Goal: Download file/media

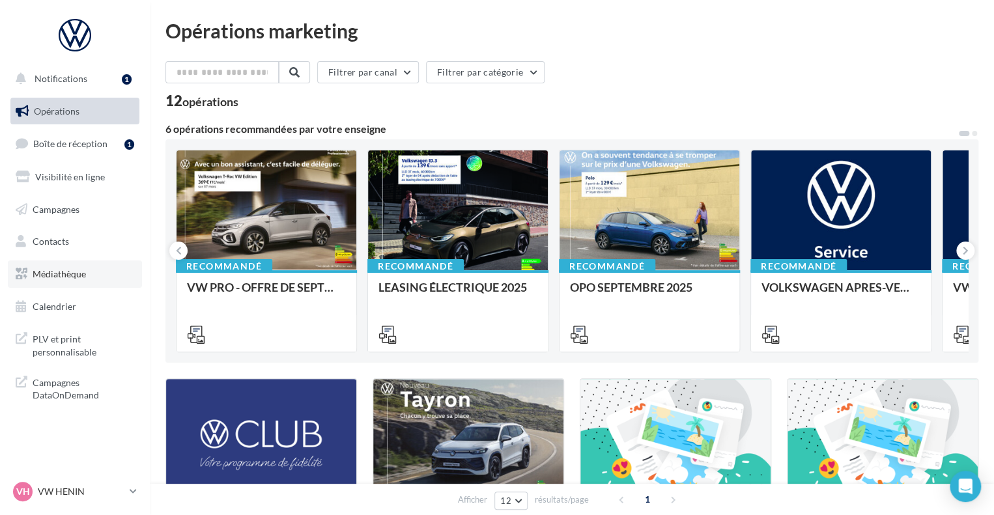
click at [81, 276] on span "Médiathèque" at bounding box center [59, 273] width 53 height 11
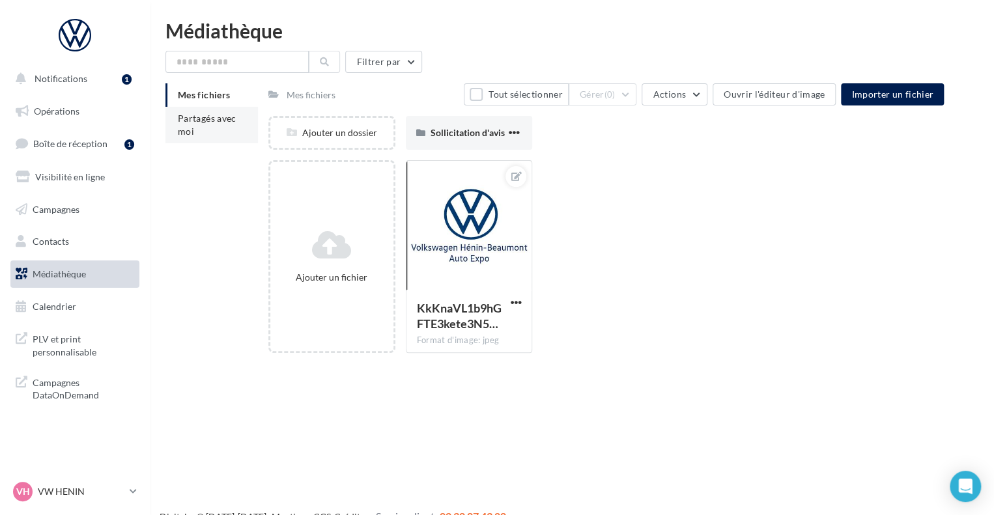
click at [196, 130] on li "Partagés avec moi" at bounding box center [211, 125] width 92 height 36
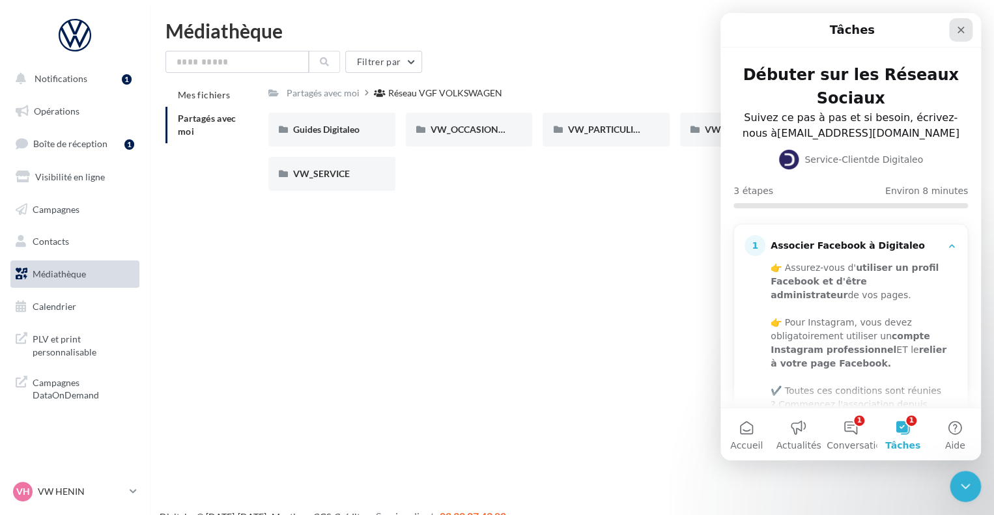
click at [970, 30] on div "Fermer" at bounding box center [960, 29] width 23 height 23
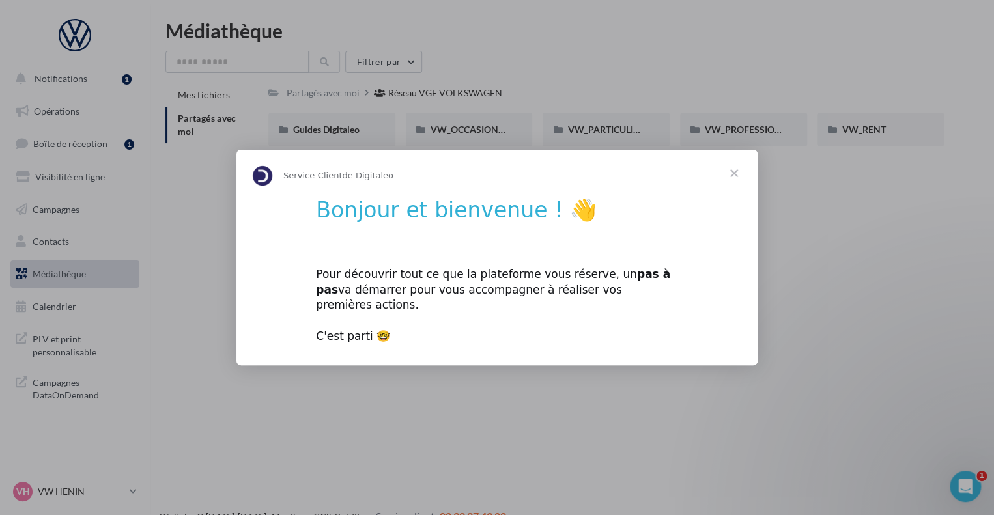
click at [739, 180] on span "Fermer" at bounding box center [733, 173] width 47 height 47
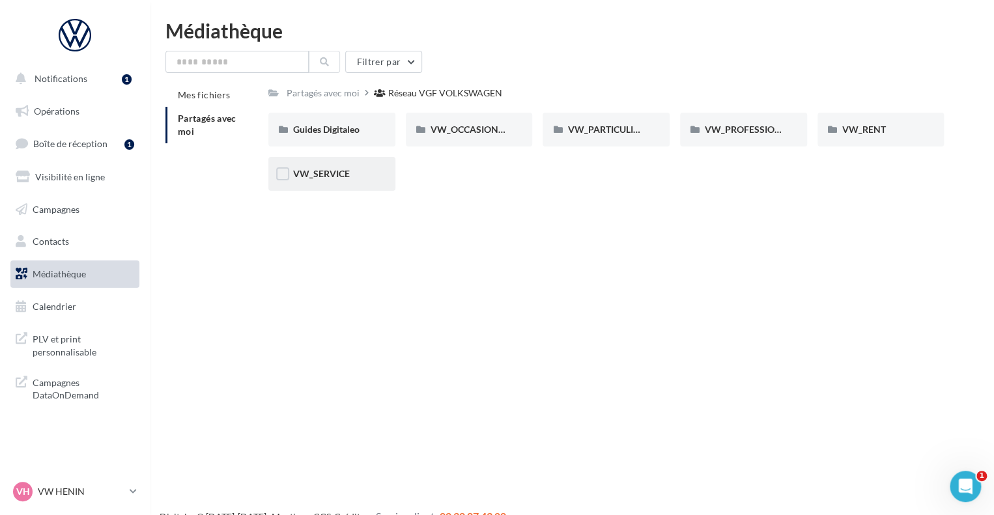
click at [326, 175] on span "VW_SERVICE" at bounding box center [321, 173] width 57 height 11
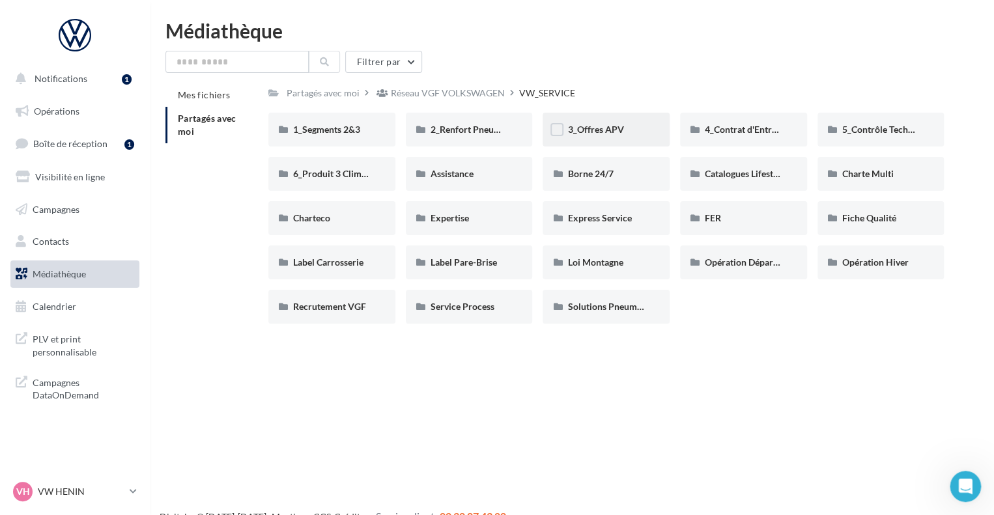
click at [607, 133] on span "3_Offres APV" at bounding box center [595, 129] width 56 height 11
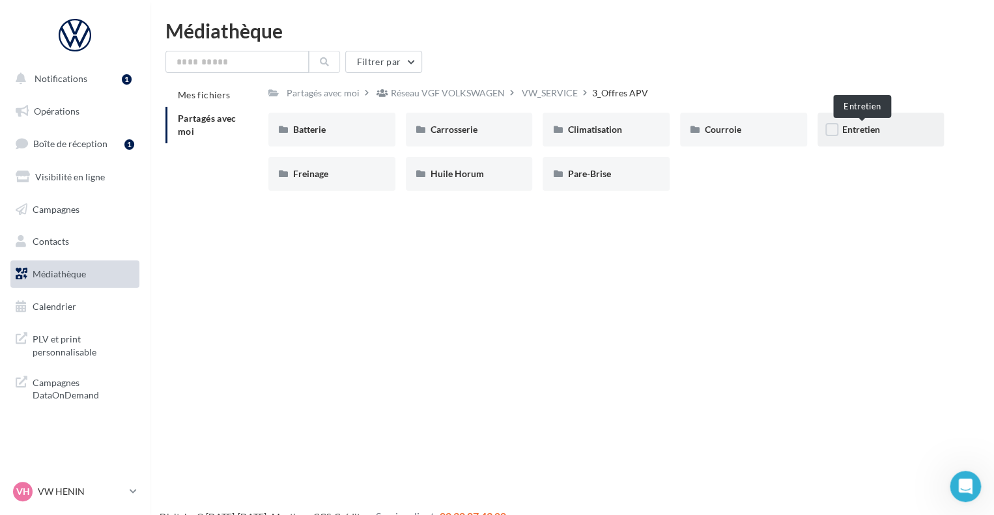
click at [863, 130] on span "Entretien" at bounding box center [861, 129] width 38 height 11
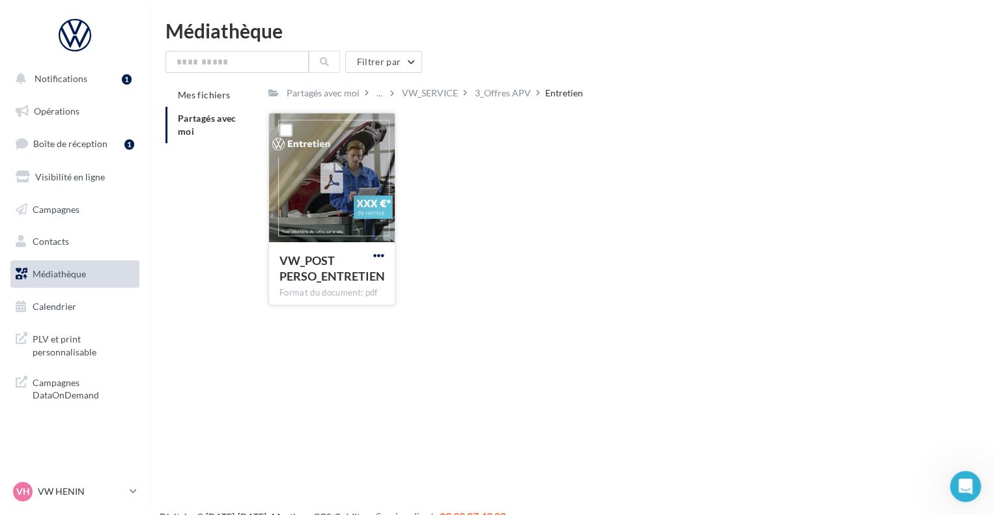
click at [380, 253] on span "button" at bounding box center [378, 255] width 11 height 11
click at [358, 281] on button "Télécharger" at bounding box center [322, 281] width 130 height 34
click at [505, 91] on div "3_Offres APV" at bounding box center [503, 93] width 56 height 13
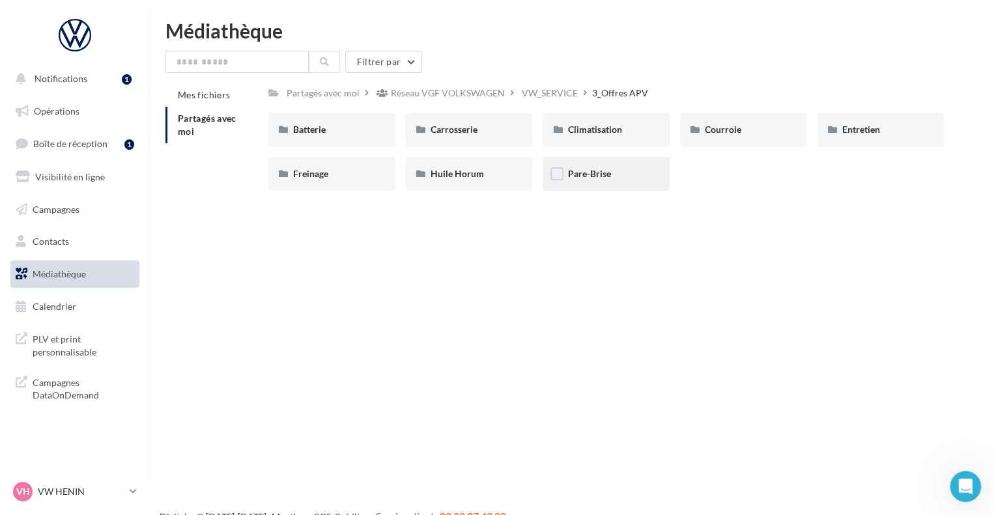
click at [597, 182] on div "Pare-Brise" at bounding box center [605, 174] width 127 height 34
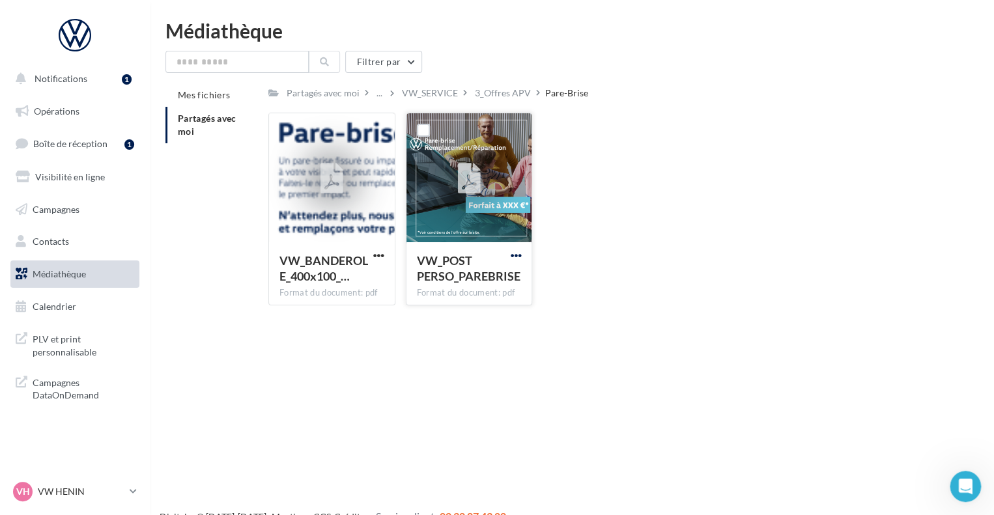
click at [512, 251] on span "button" at bounding box center [515, 255] width 11 height 11
click at [466, 278] on button "Télécharger" at bounding box center [458, 281] width 130 height 34
click at [748, 228] on div "VW_BANDEROLE_400x100_… Format du document: pdf VW_BANDEROLE_400x100_PAREBRISE V…" at bounding box center [611, 214] width 686 height 203
click at [121, 494] on p "VW HENIN" at bounding box center [81, 491] width 87 height 13
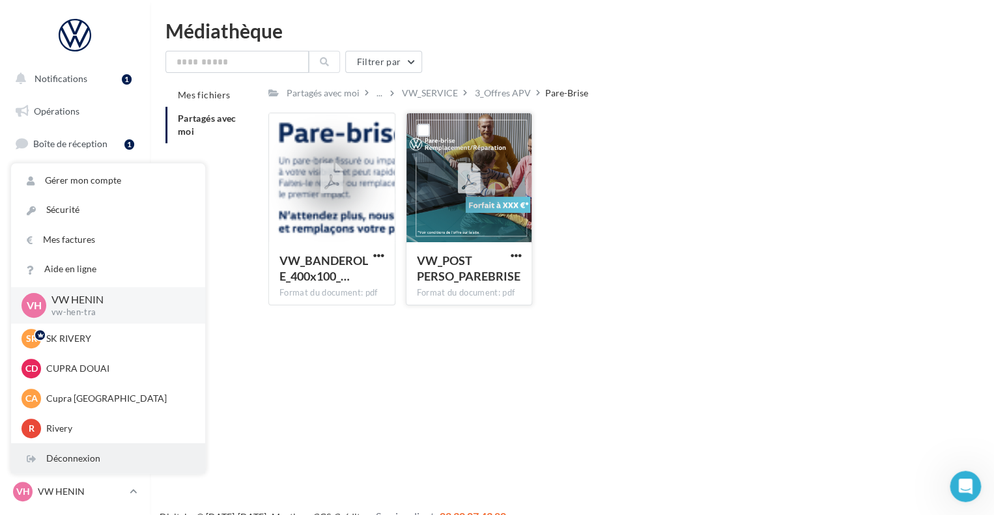
click at [98, 456] on div "Déconnexion" at bounding box center [108, 458] width 194 height 29
